Goal: Task Accomplishment & Management: Use online tool/utility

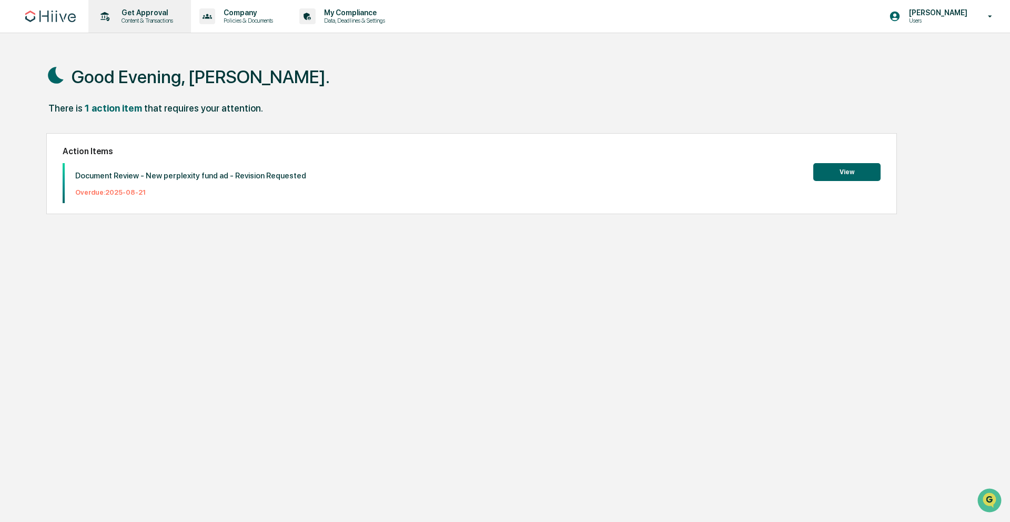
click at [144, 22] on p "Content & Transactions" at bounding box center [145, 20] width 65 height 7
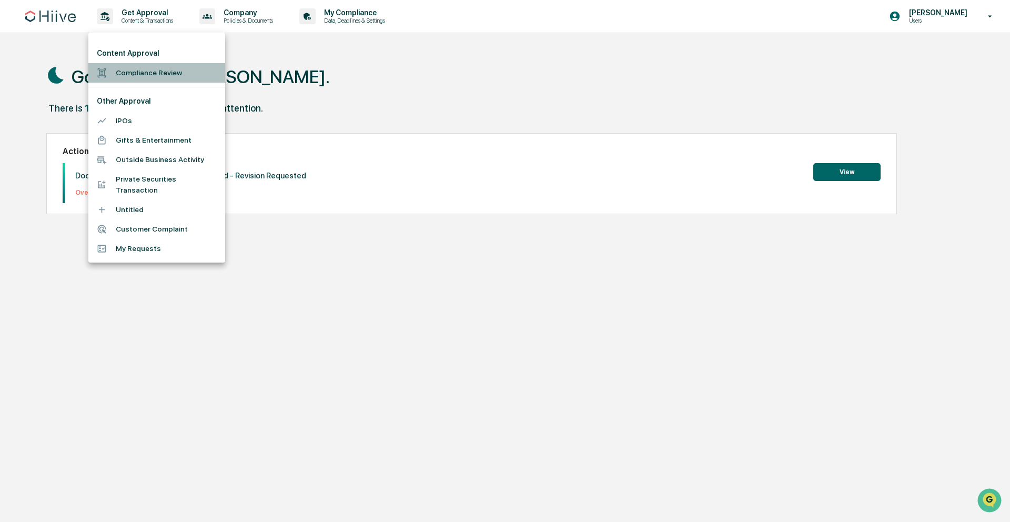
click at [143, 73] on li "Compliance Review" at bounding box center [156, 72] width 137 height 19
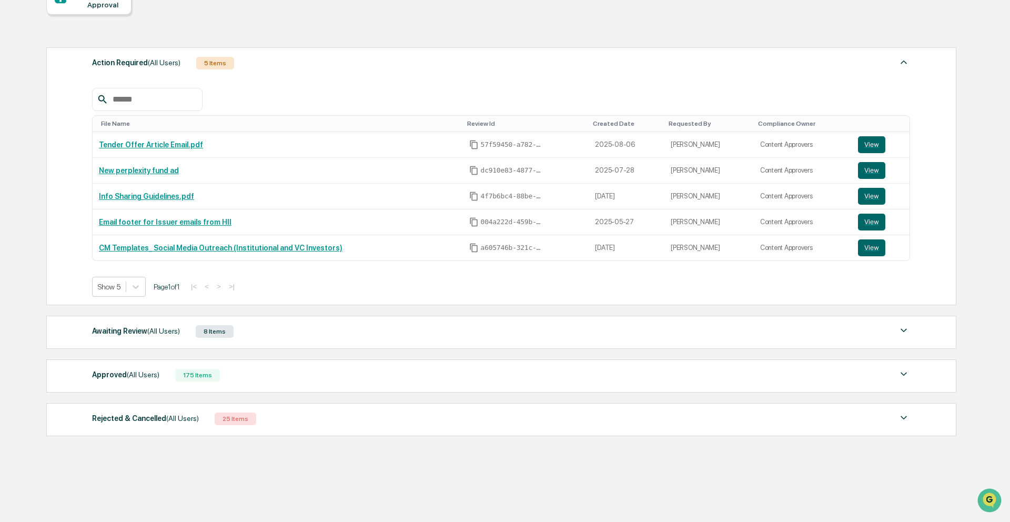
scroll to position [127, 0]
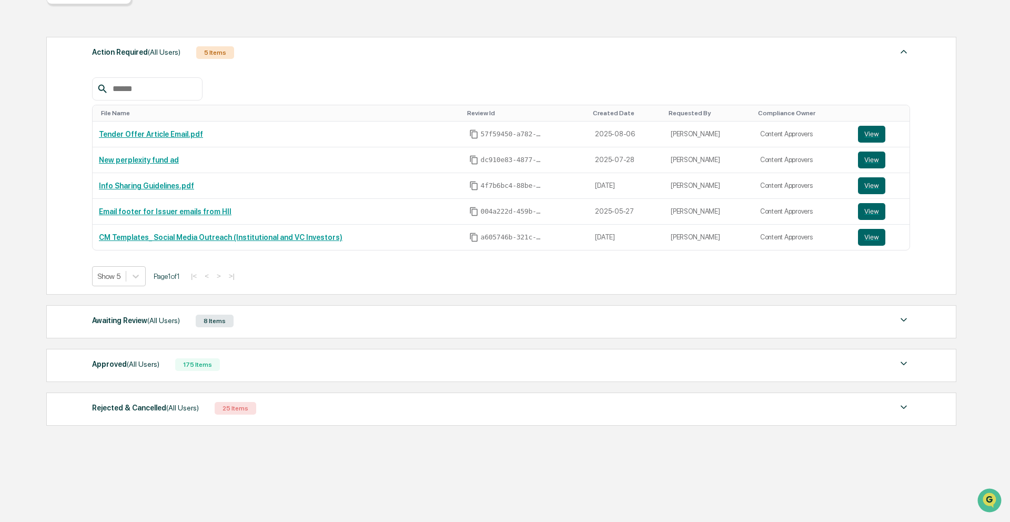
click at [159, 321] on span "(All Users)" at bounding box center [163, 320] width 33 height 8
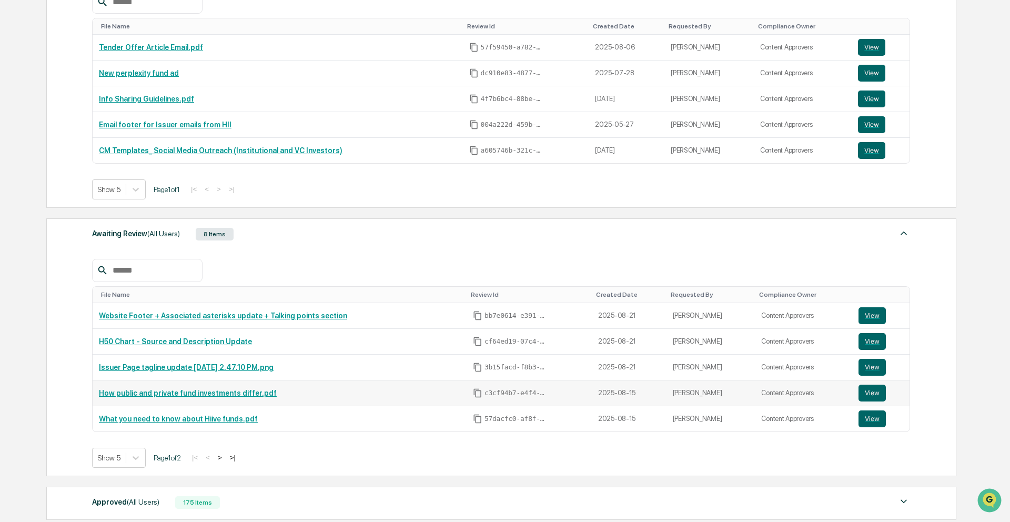
scroll to position [302, 0]
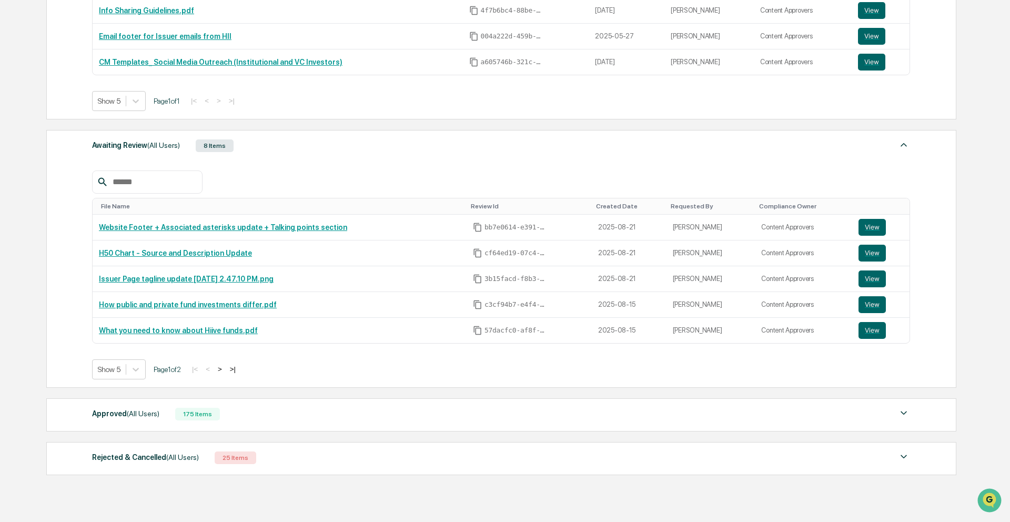
click at [225, 369] on button ">" at bounding box center [220, 368] width 11 height 9
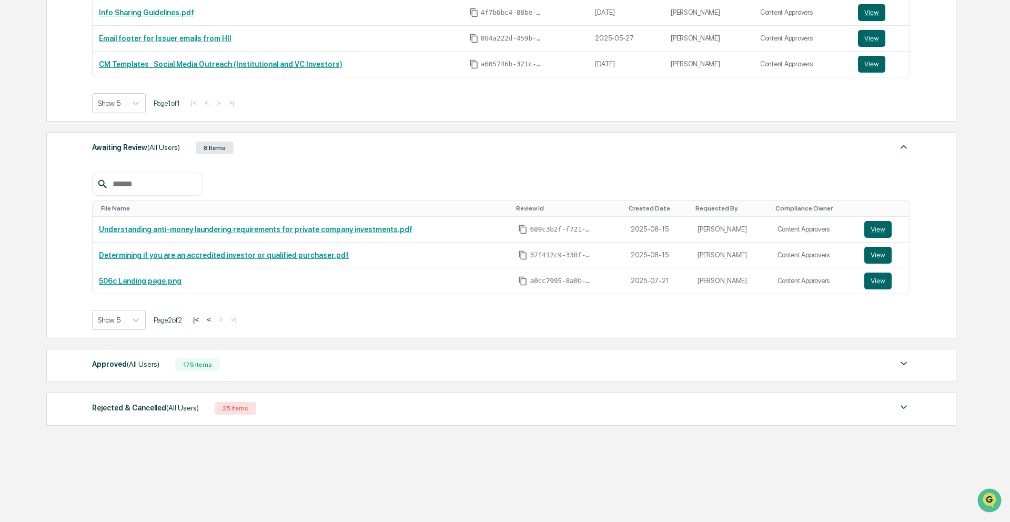
scroll to position [300, 0]
click at [873, 278] on button "View" at bounding box center [877, 280] width 27 height 17
click at [145, 282] on link "506c Landing page.png" at bounding box center [140, 281] width 83 height 8
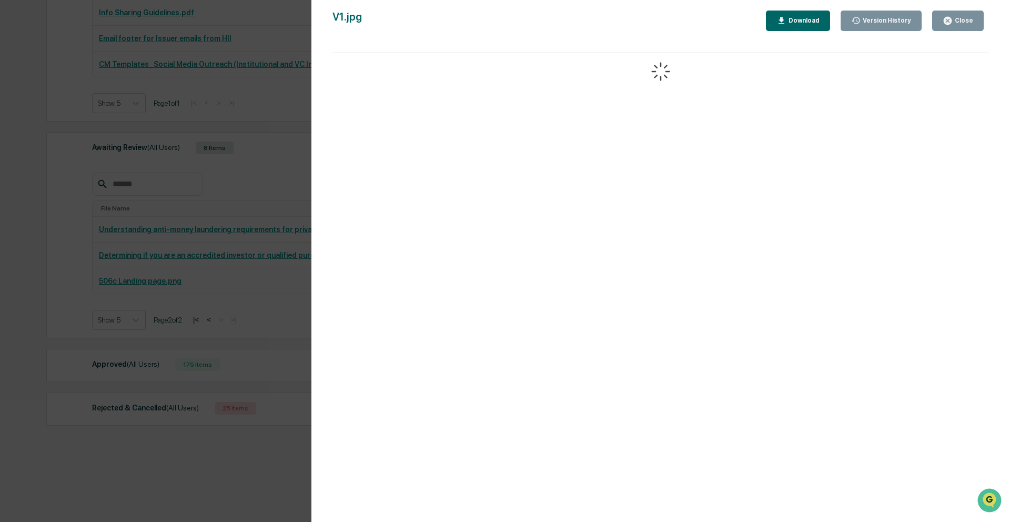
click at [948, 17] on icon "button" at bounding box center [947, 21] width 8 height 8
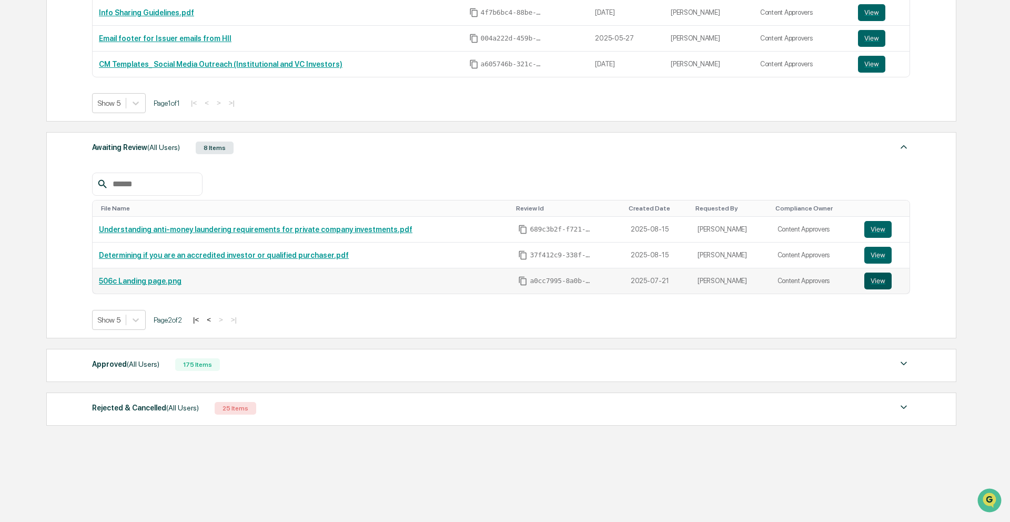
click at [881, 276] on button "View" at bounding box center [877, 280] width 27 height 17
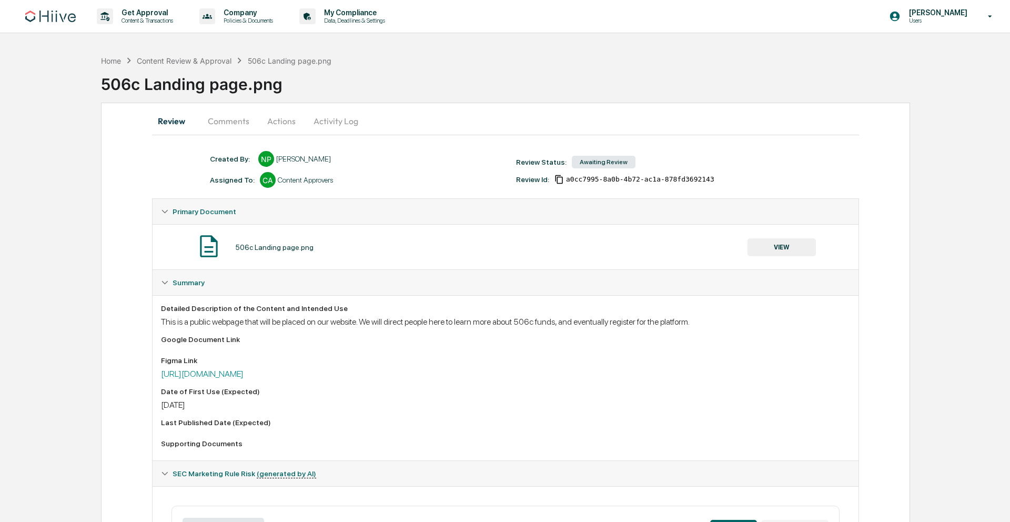
click at [283, 126] on button "Actions" at bounding box center [281, 120] width 47 height 25
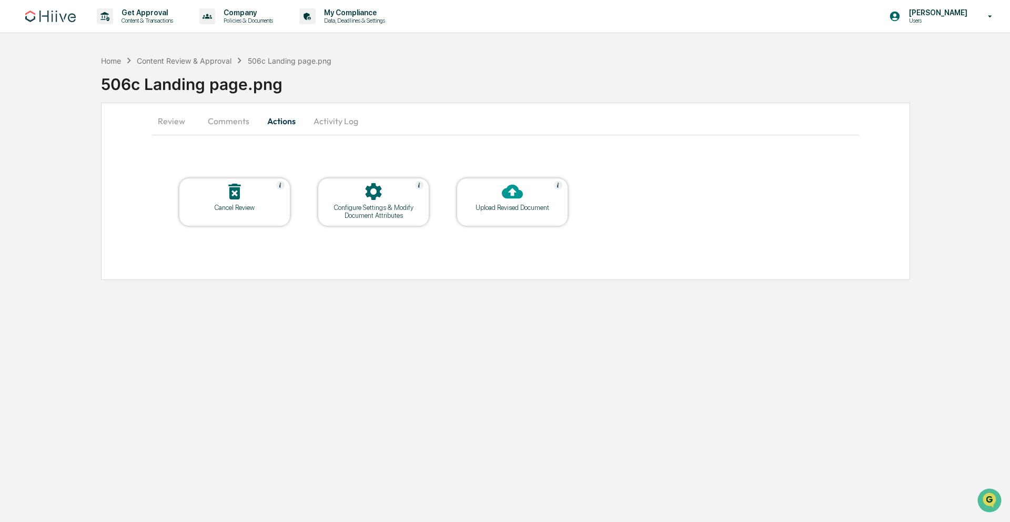
click at [332, 119] on button "Activity Log" at bounding box center [336, 120] width 62 height 25
